Goal: Information Seeking & Learning: Learn about a topic

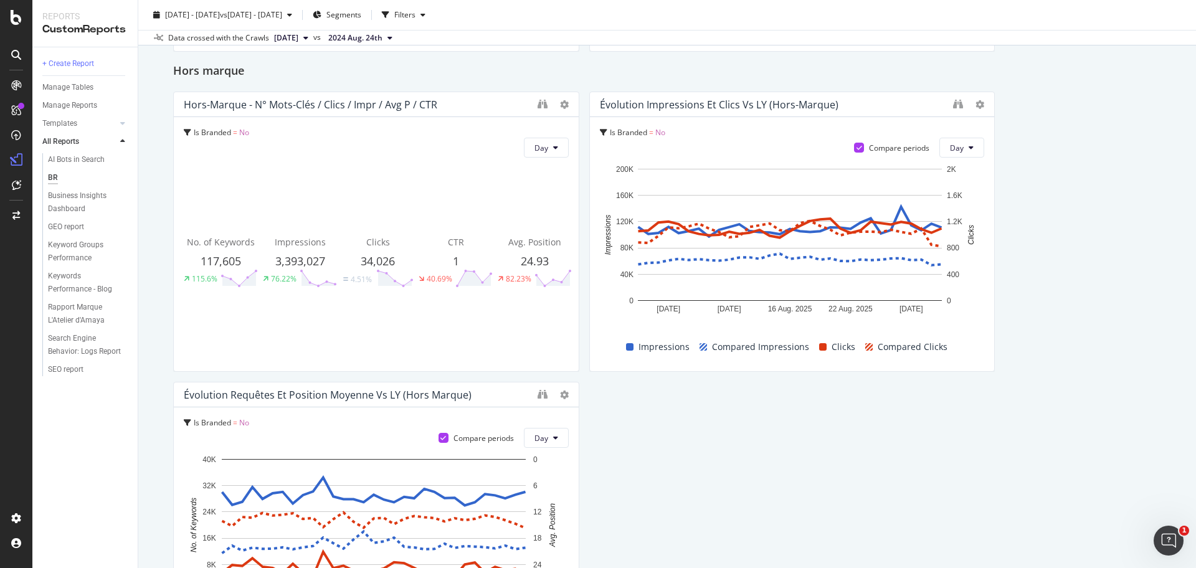
scroll to position [623, 0]
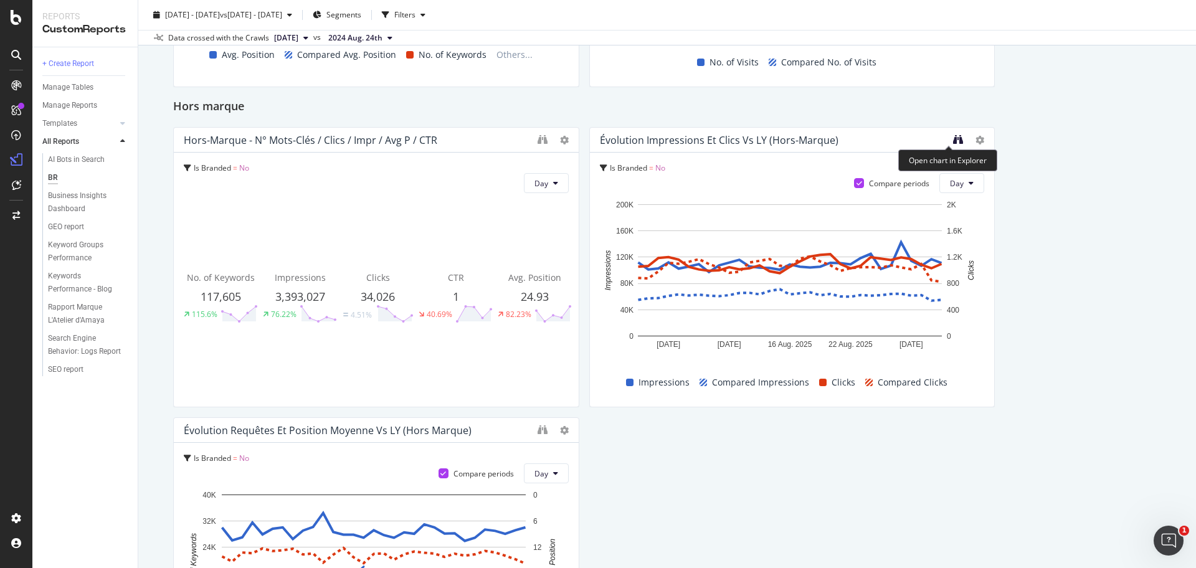
click at [953, 140] on icon "binoculars" at bounding box center [958, 140] width 10 height 10
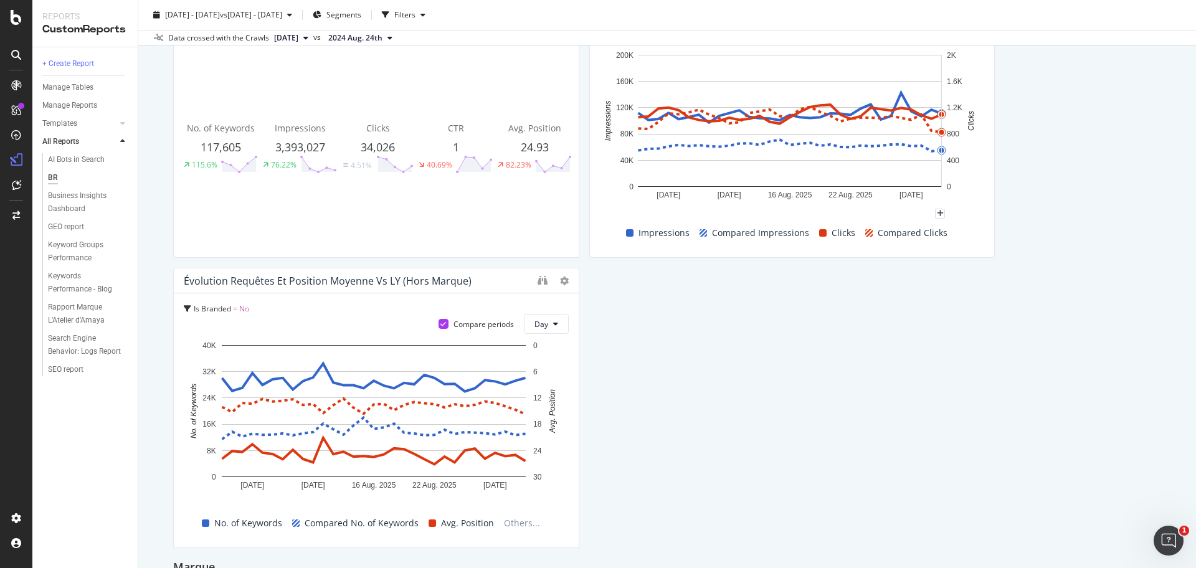
scroll to position [857, 0]
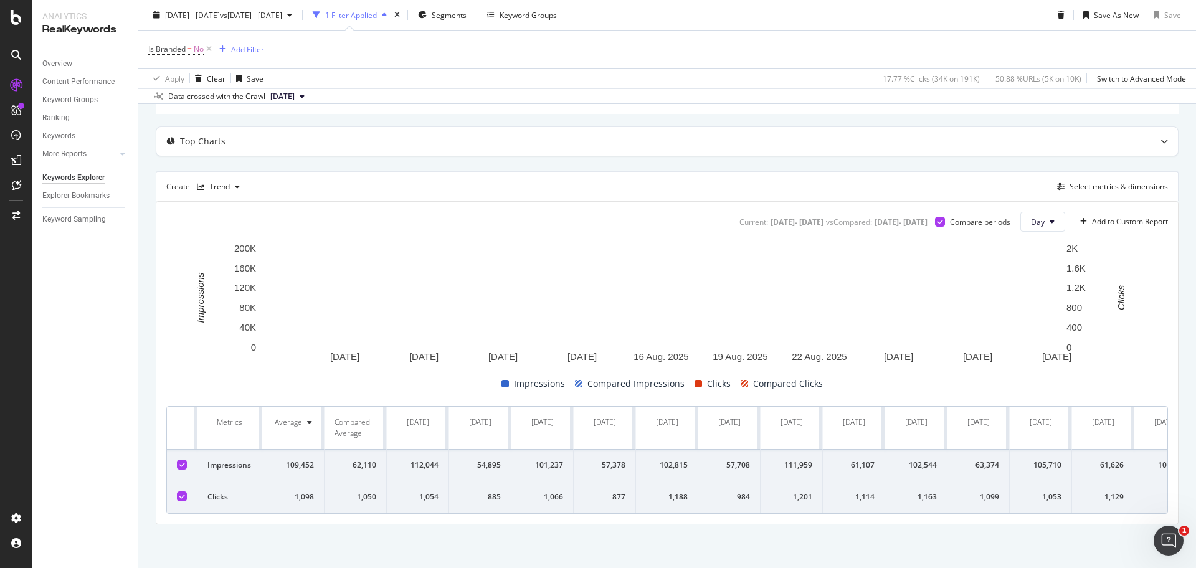
scroll to position [100, 0]
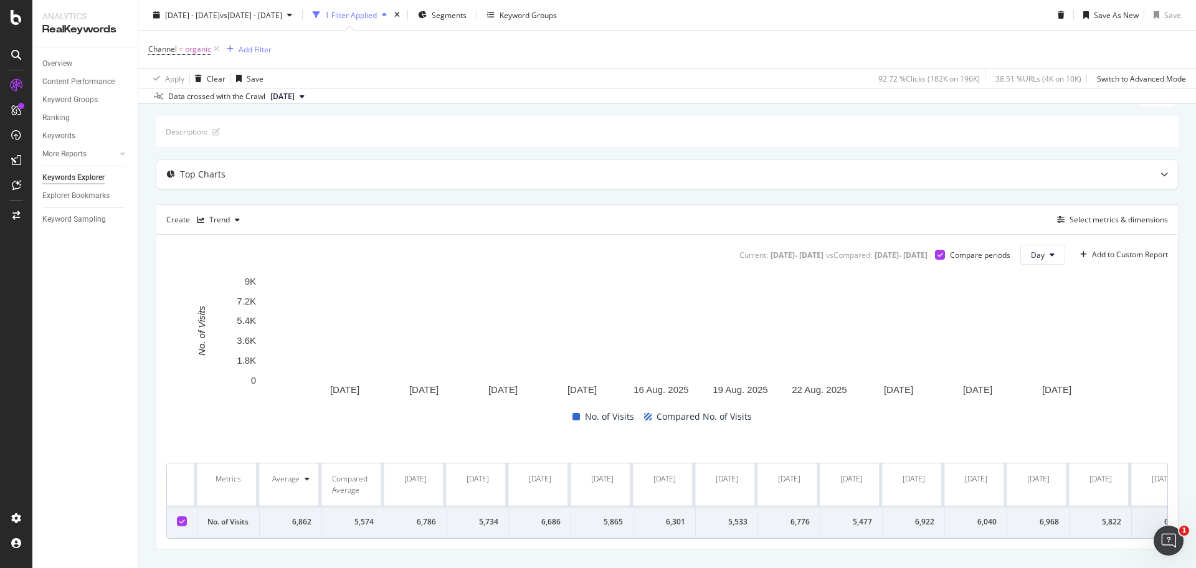
scroll to position [80, 0]
